Goal: Use online tool/utility: Use online tool/utility

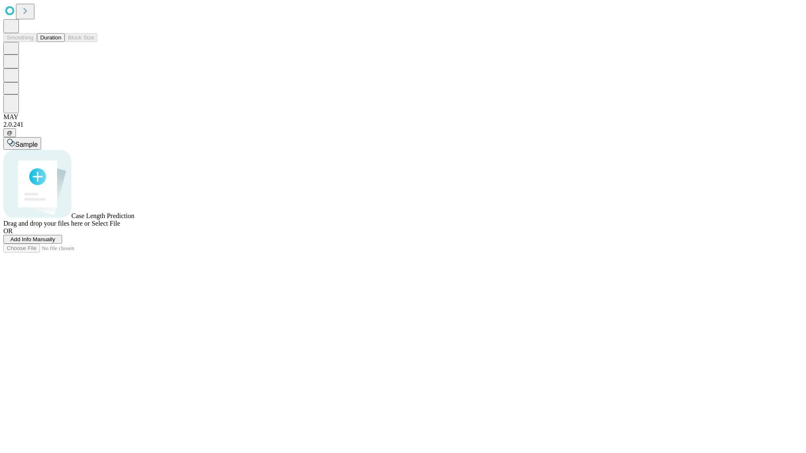
click at [61, 42] on button "Duration" at bounding box center [51, 37] width 28 height 9
click at [120, 227] on span "Select File" at bounding box center [105, 223] width 29 height 7
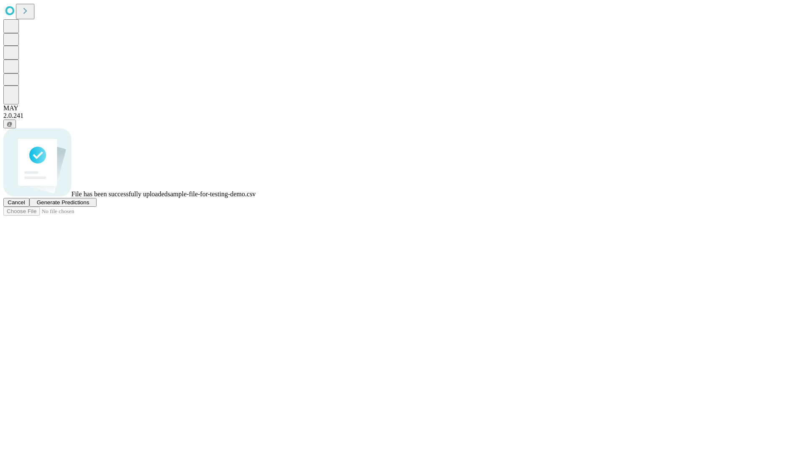
click at [89, 206] on span "Generate Predictions" at bounding box center [63, 202] width 52 height 6
